Goal: Find specific page/section: Find specific page/section

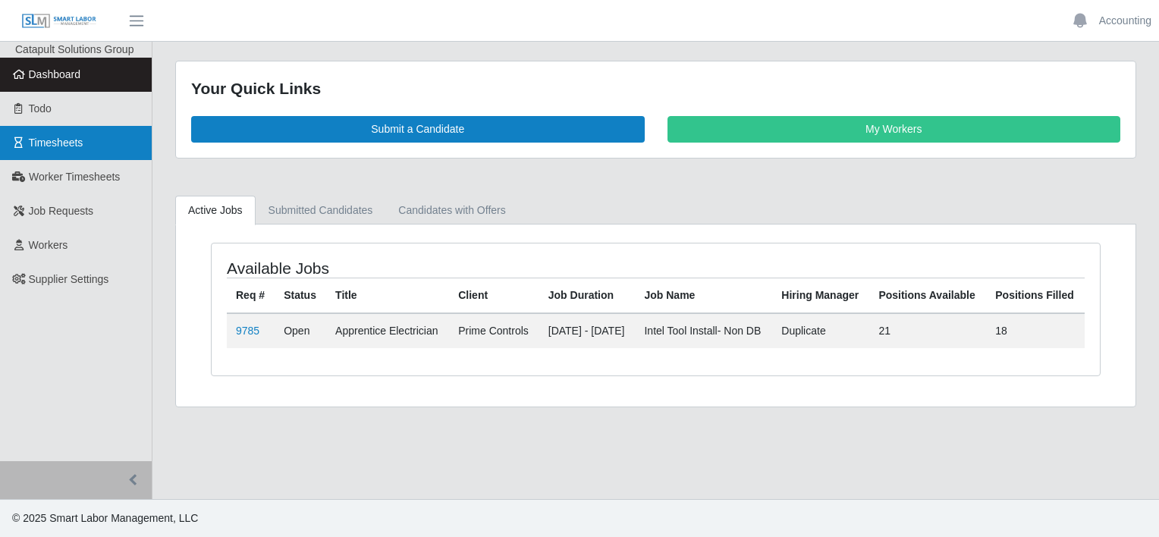
click at [52, 143] on span "Timesheets" at bounding box center [56, 143] width 55 height 12
click at [61, 146] on span "Timesheets" at bounding box center [56, 143] width 55 height 12
